Goal: Find specific page/section: Find specific page/section

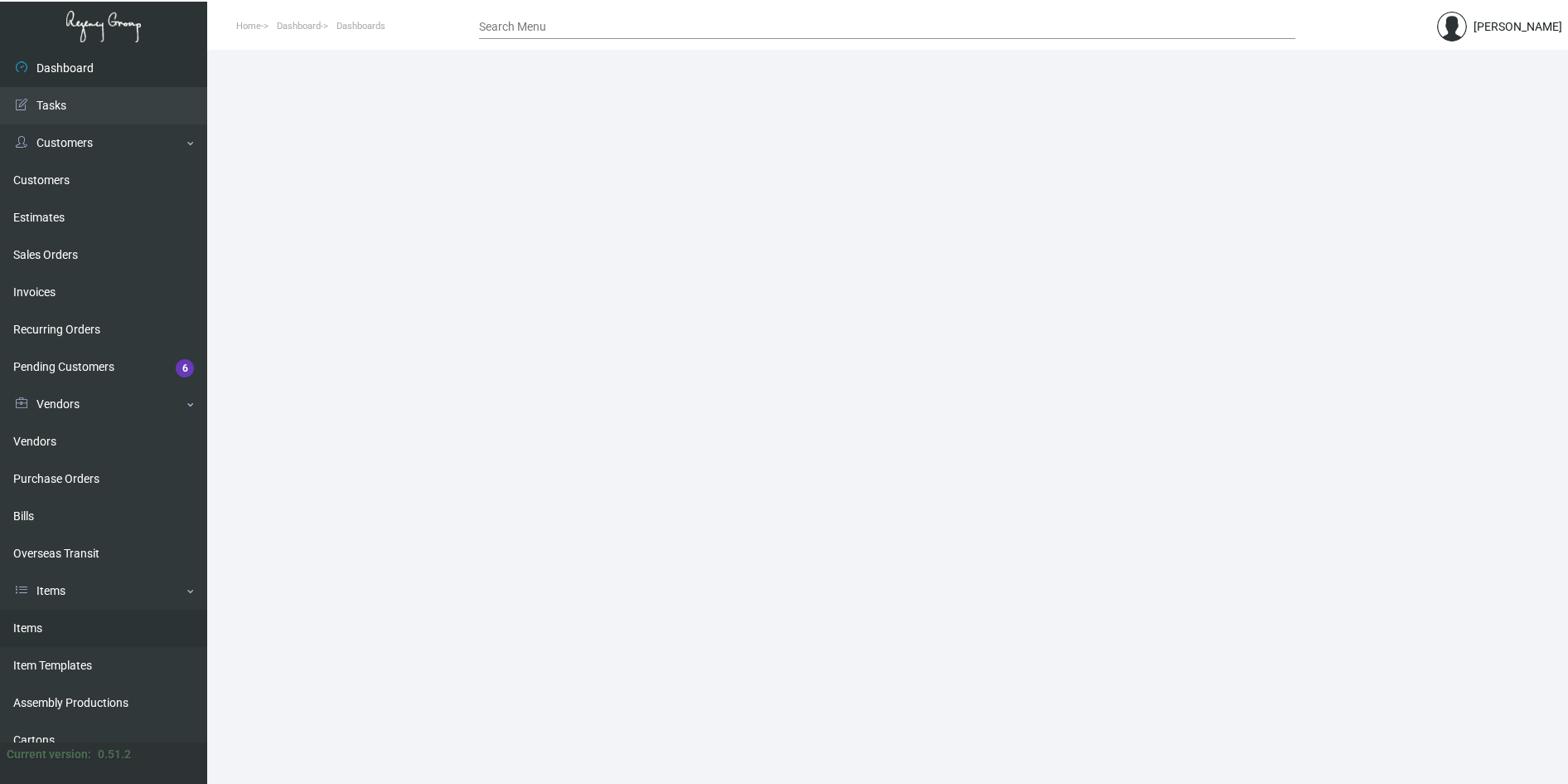
click at [47, 633] on link "Items" at bounding box center [103, 629] width 207 height 38
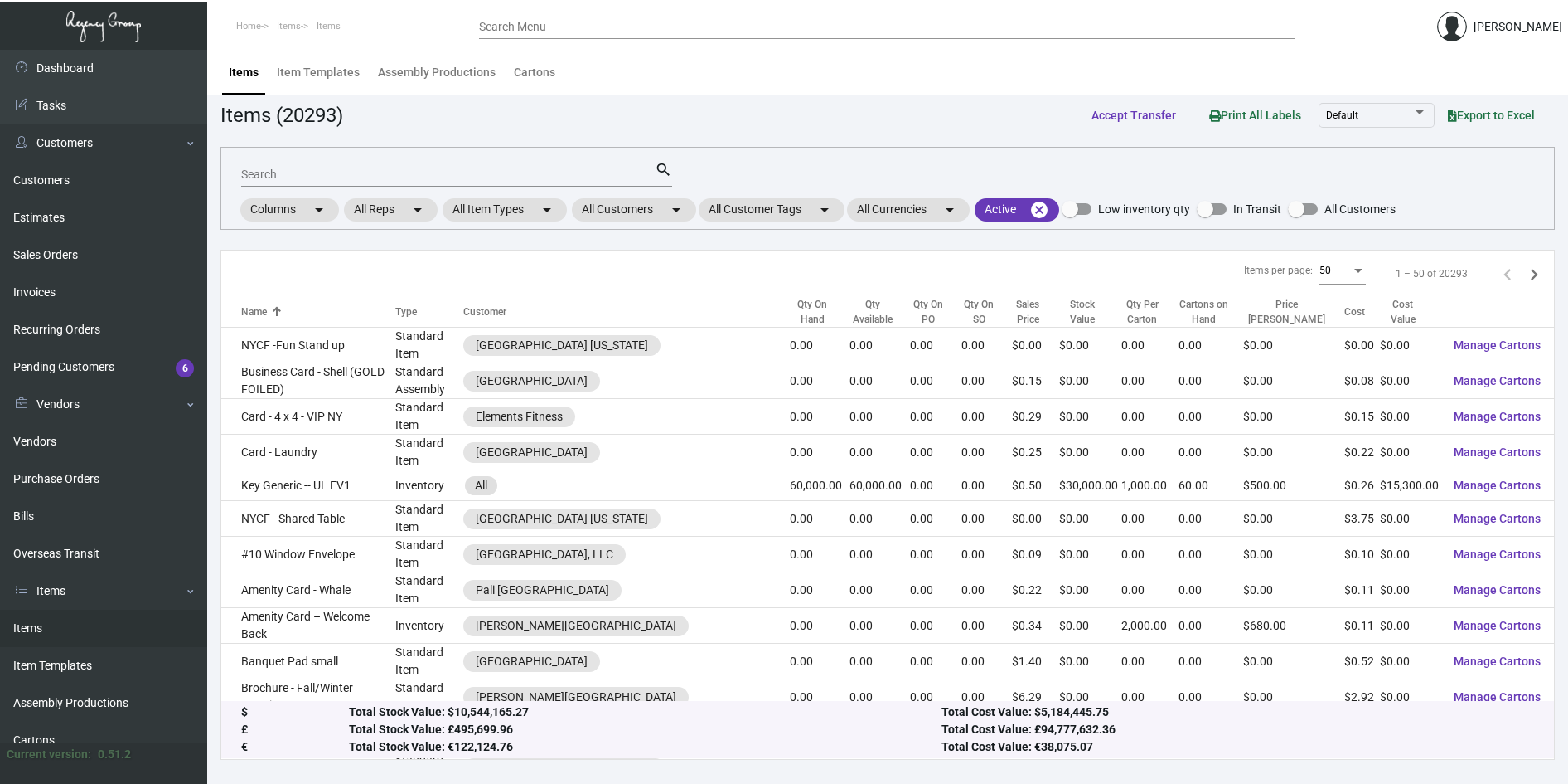
click at [391, 175] on input "Search" at bounding box center [448, 175] width 414 height 13
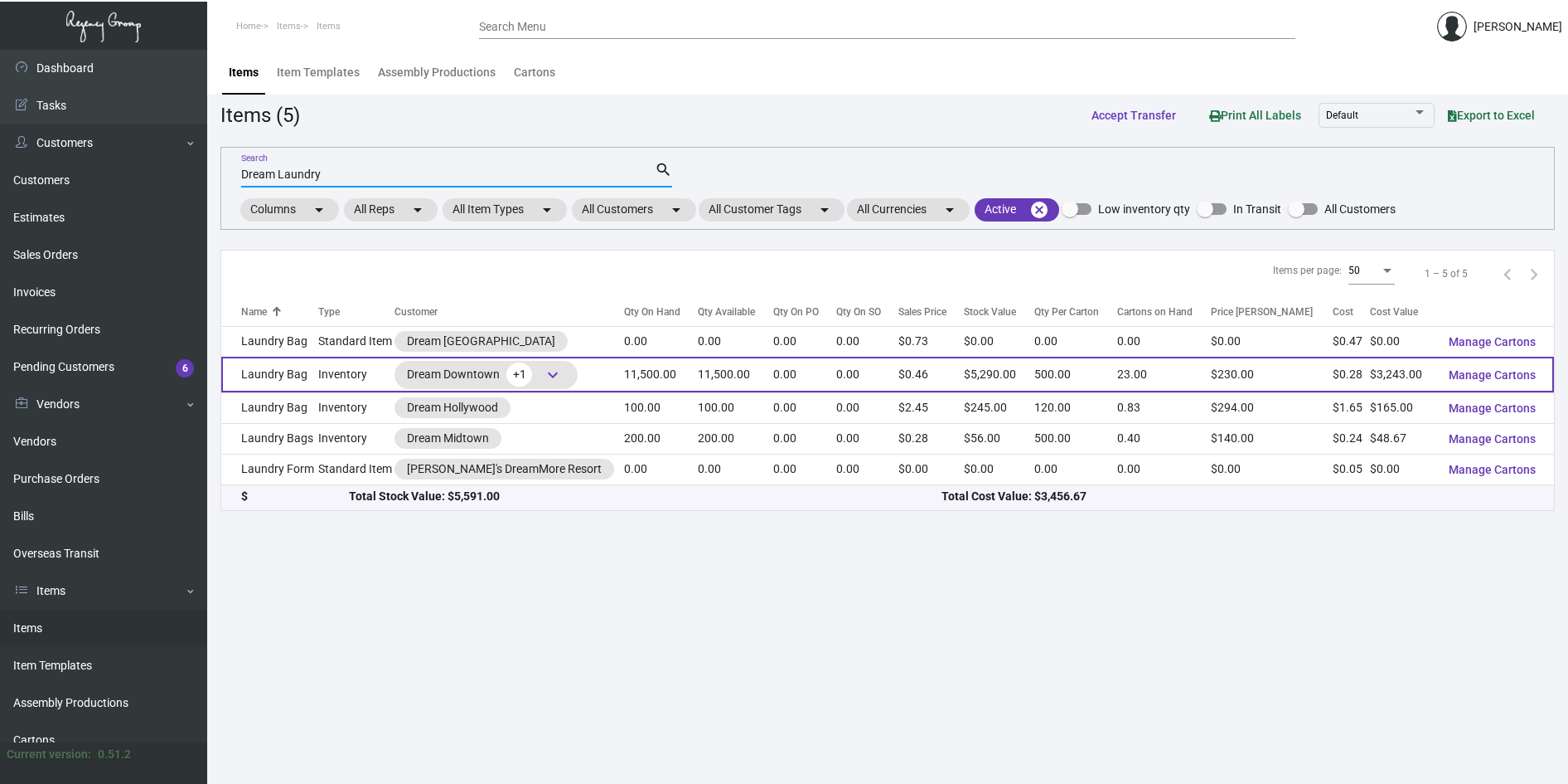
type input "Dream Laundry"
click at [462, 374] on div "Dream Downtown +1 keyboard_arrow_down" at bounding box center [486, 375] width 158 height 24
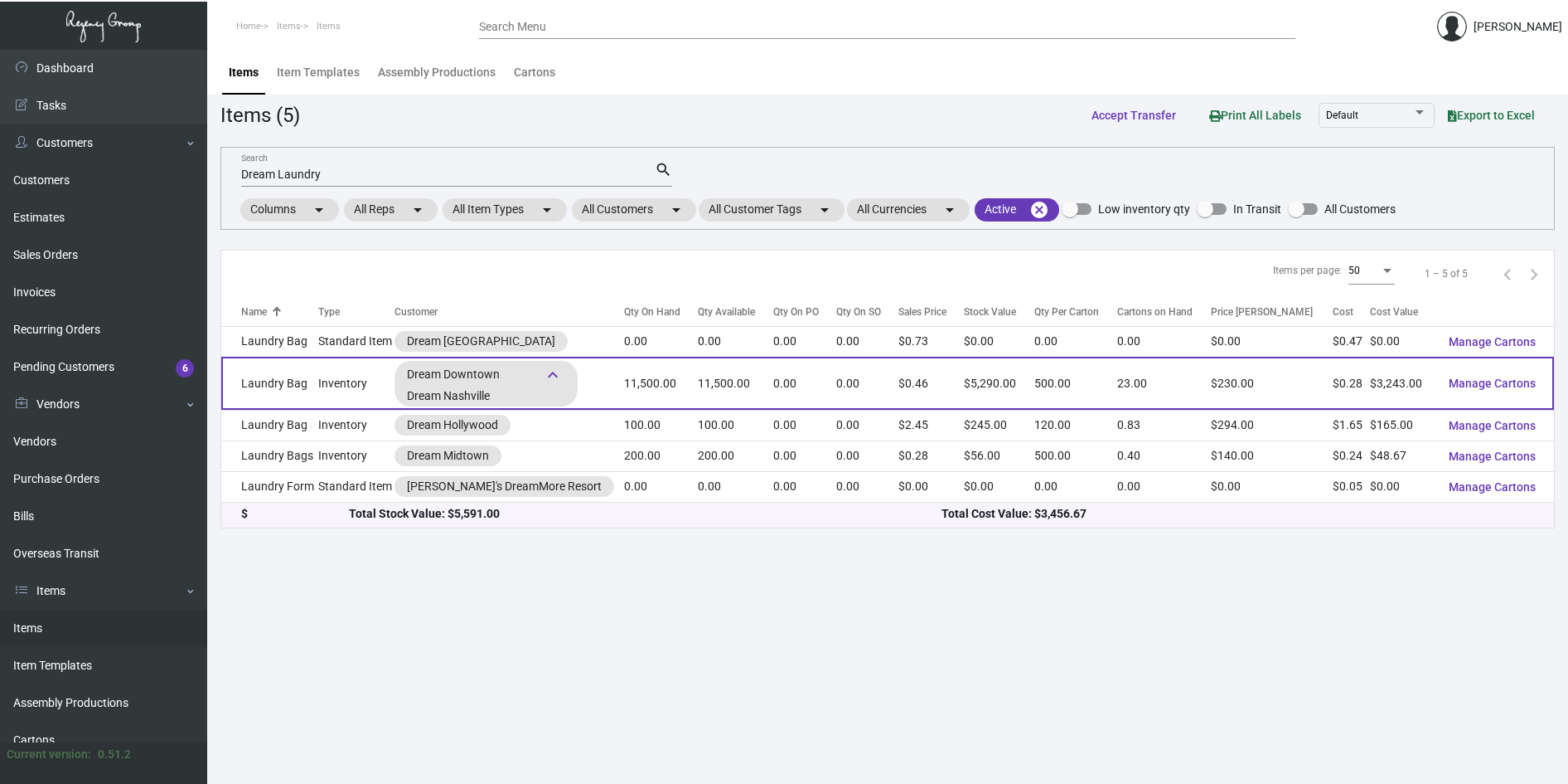
click at [462, 374] on div "Dream Downtown +1 keyboard_arrow_down" at bounding box center [486, 375] width 158 height 24
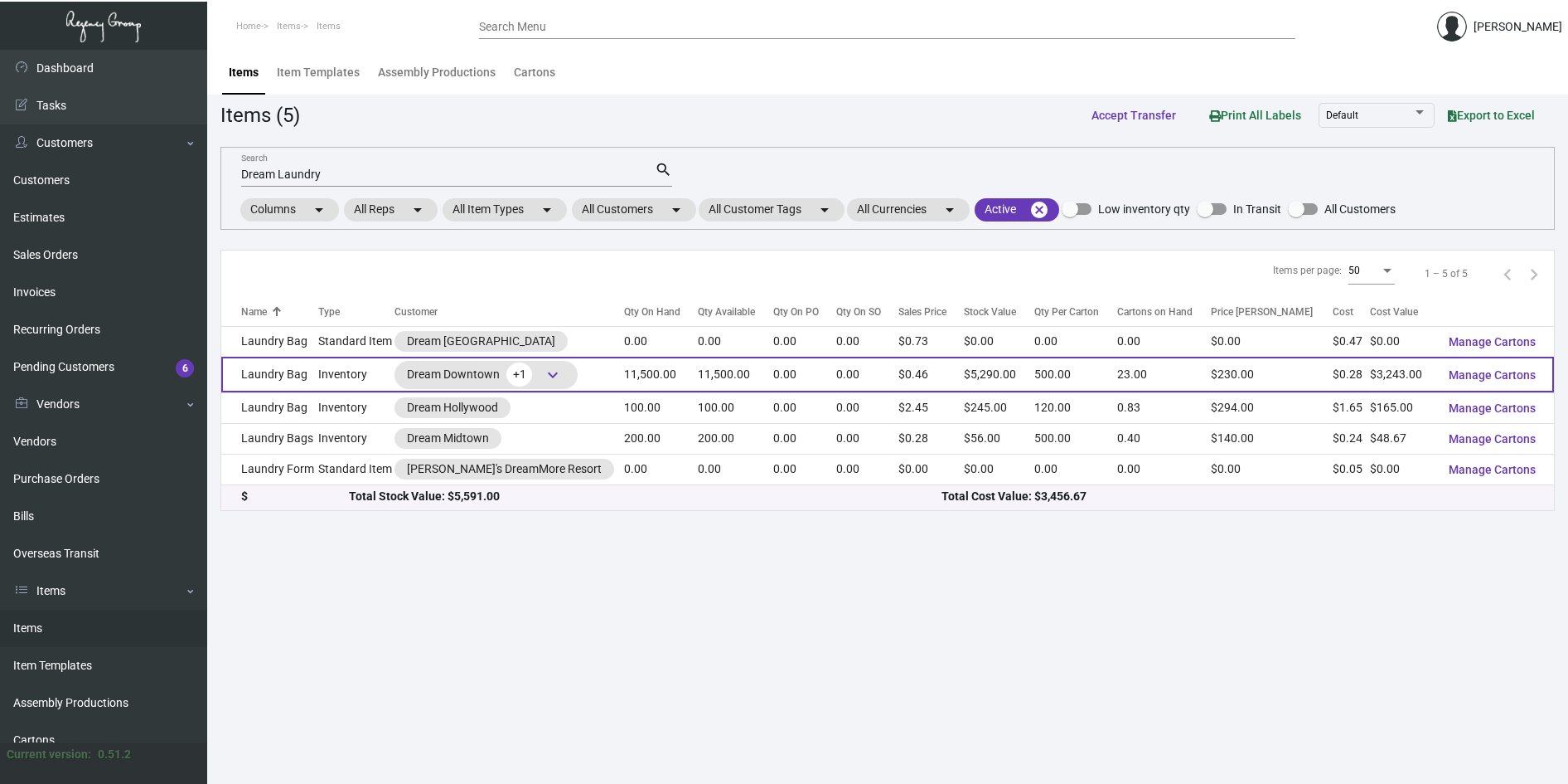
click at [461, 367] on div "Dream Downtown +1 keyboard_arrow_down" at bounding box center [486, 375] width 158 height 24
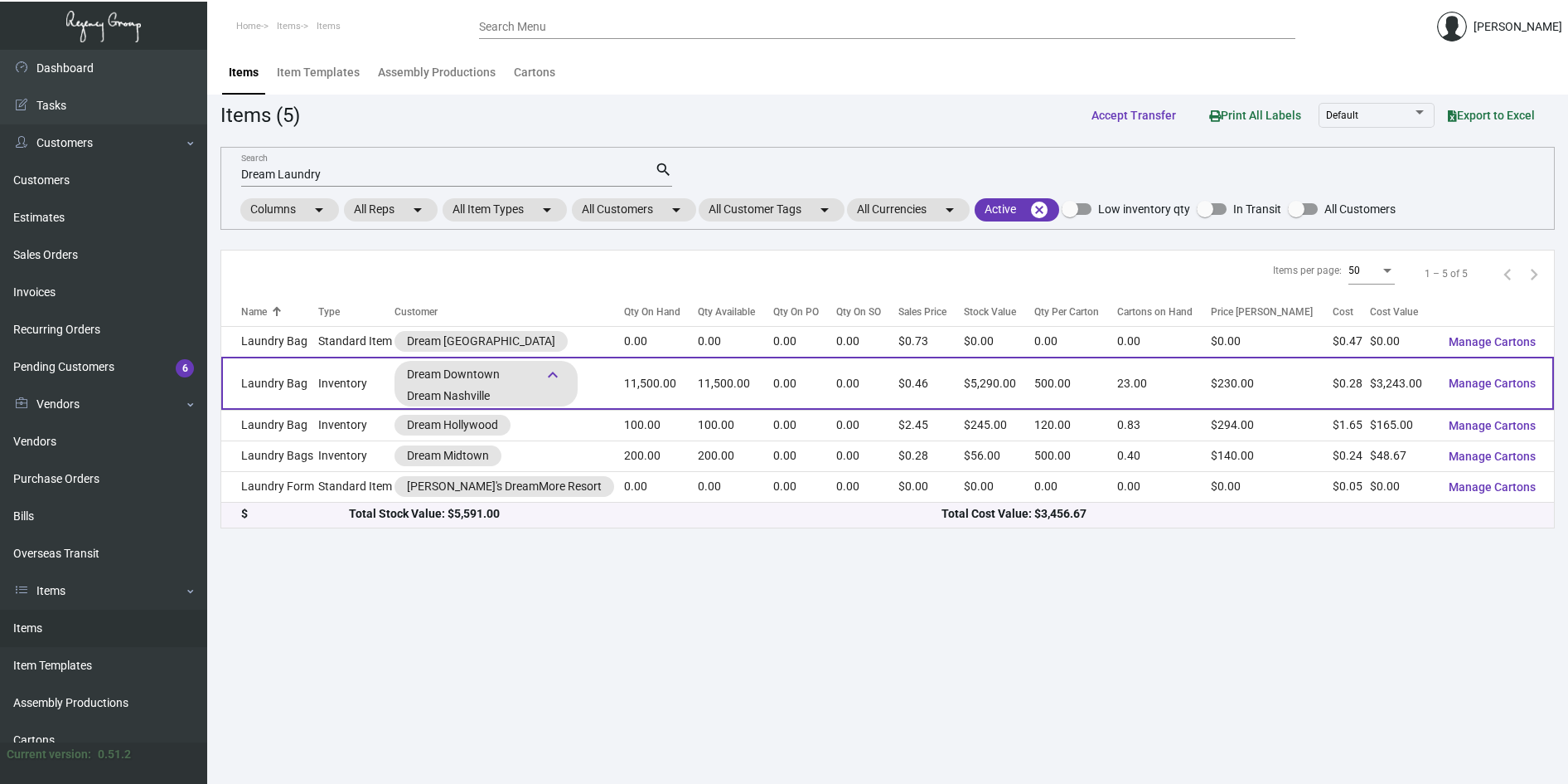
click at [483, 371] on div "Dream Downtown +1 keyboard_arrow_down" at bounding box center [486, 375] width 158 height 24
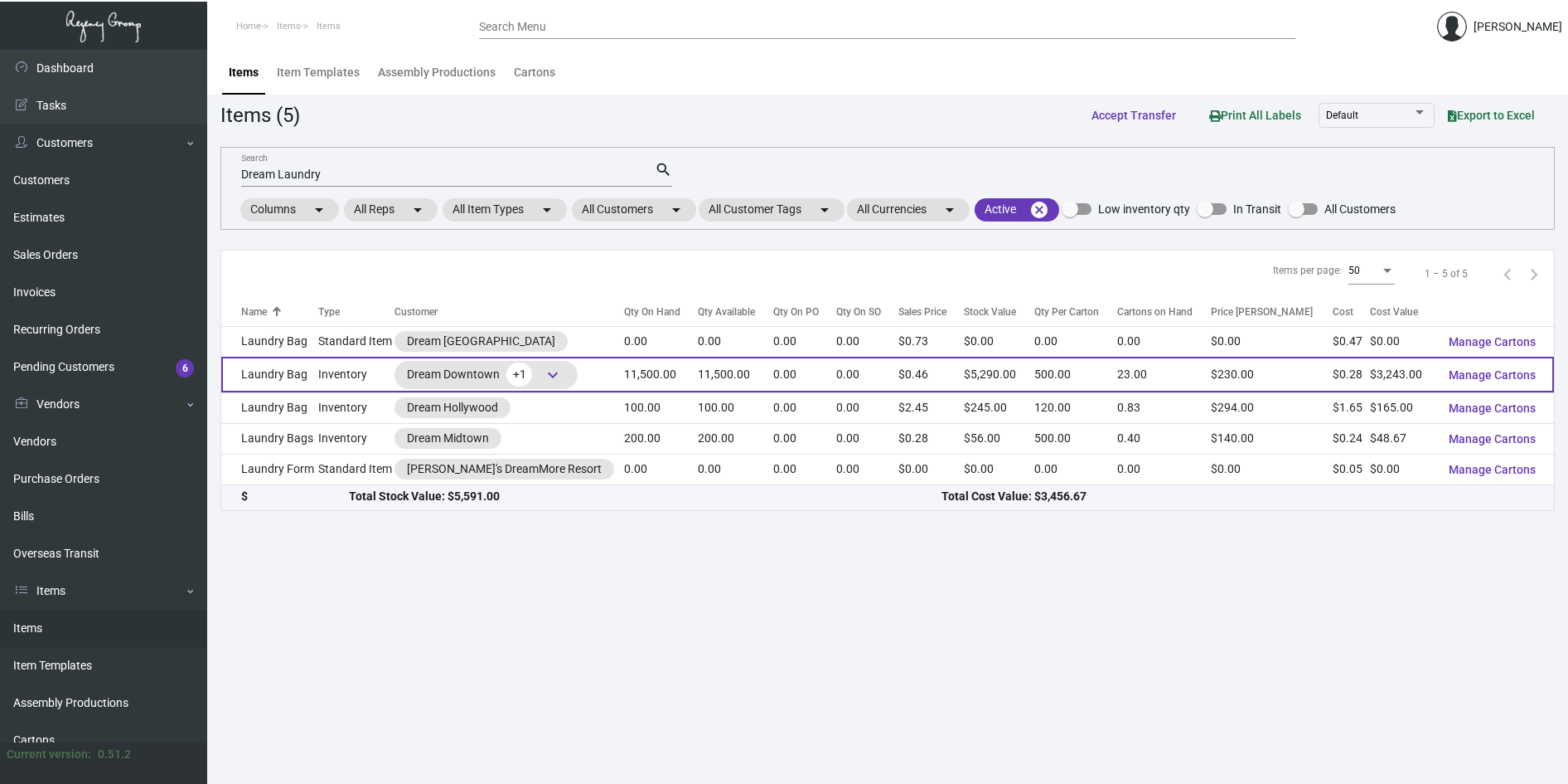
click at [479, 371] on div "Dream Downtown +1 keyboard_arrow_down" at bounding box center [486, 375] width 158 height 24
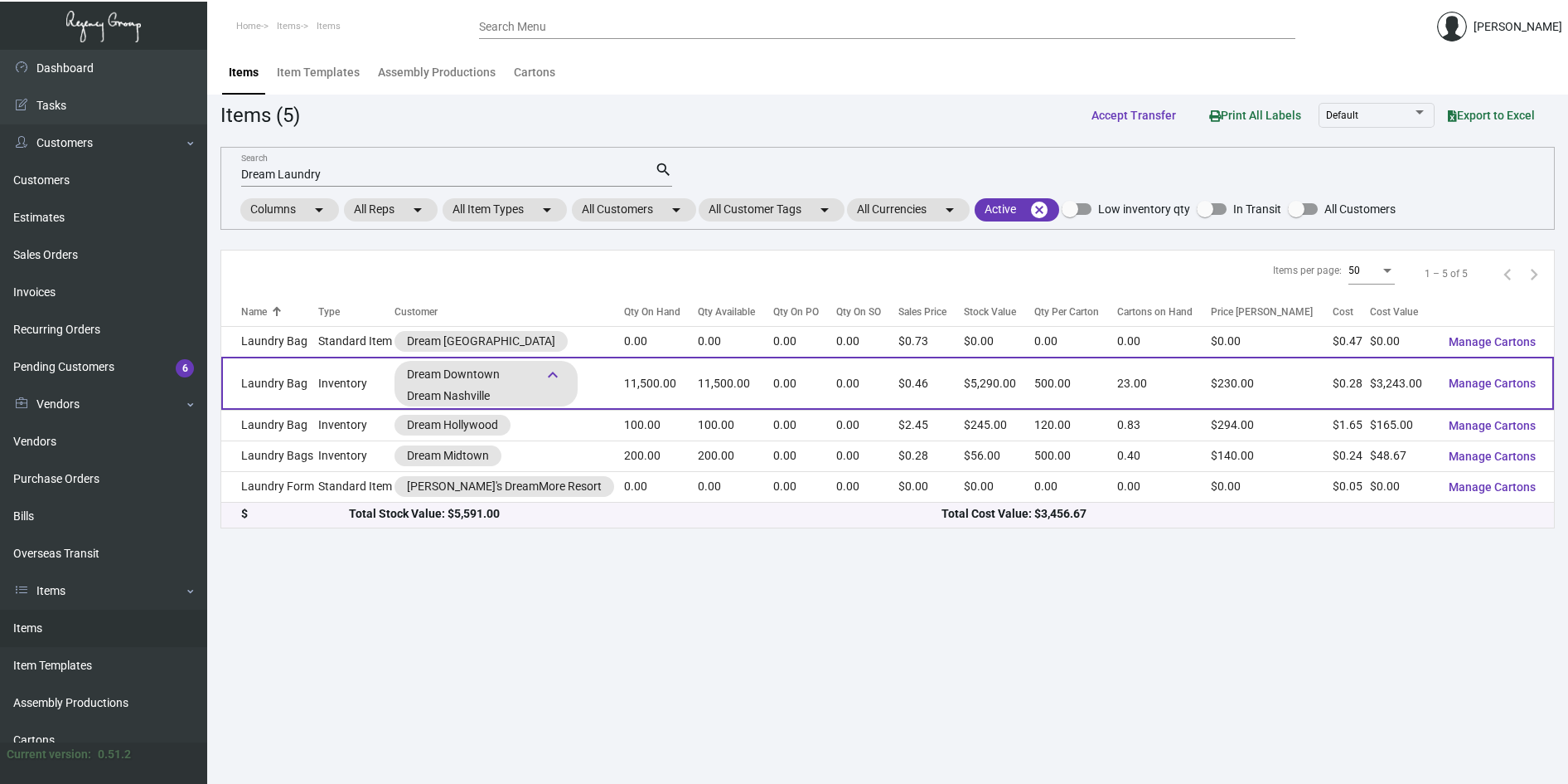
click at [467, 373] on div "Dream Downtown +1 keyboard_arrow_down" at bounding box center [486, 375] width 158 height 24
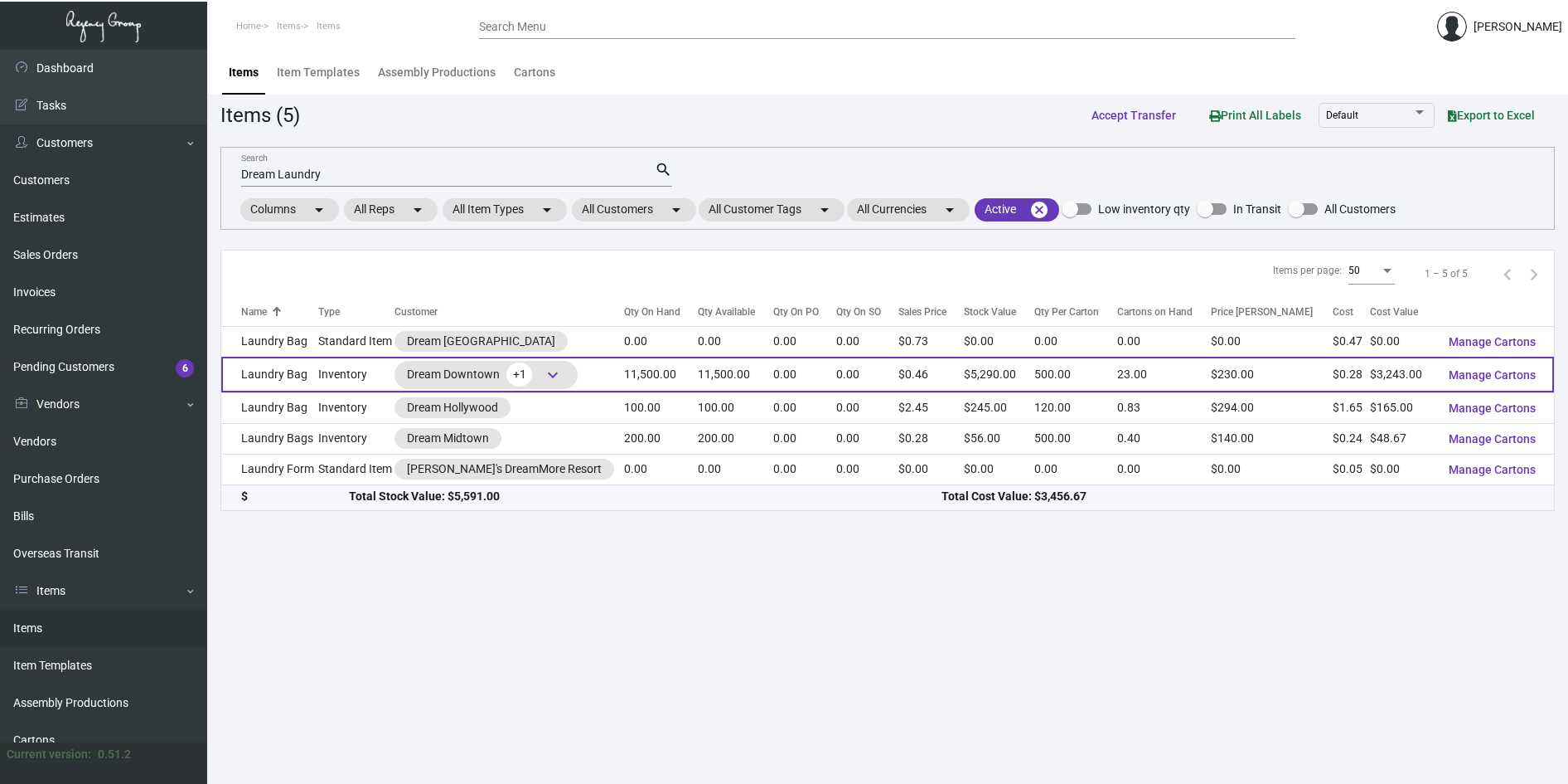
click at [467, 373] on div "Dream Downtown +1 keyboard_arrow_down" at bounding box center [486, 375] width 158 height 24
